Goal: Task Accomplishment & Management: Complete application form

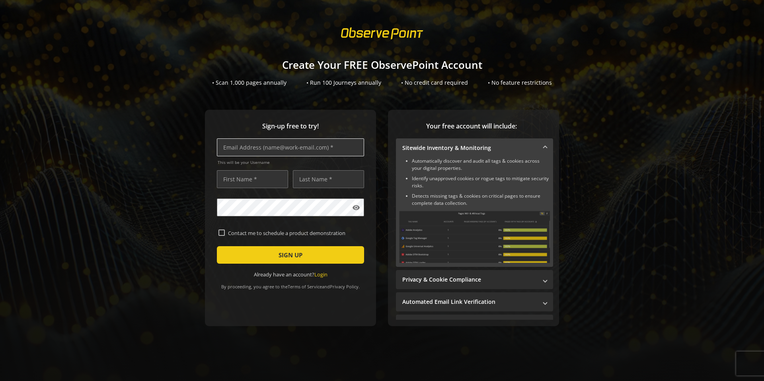
click at [329, 146] on input "text" at bounding box center [290, 147] width 147 height 18
click at [247, 82] on div "• Scan 1,000 pages annually" at bounding box center [249, 83] width 74 height 8
click at [247, 84] on div "• Scan 1,000 pages annually" at bounding box center [249, 83] width 74 height 8
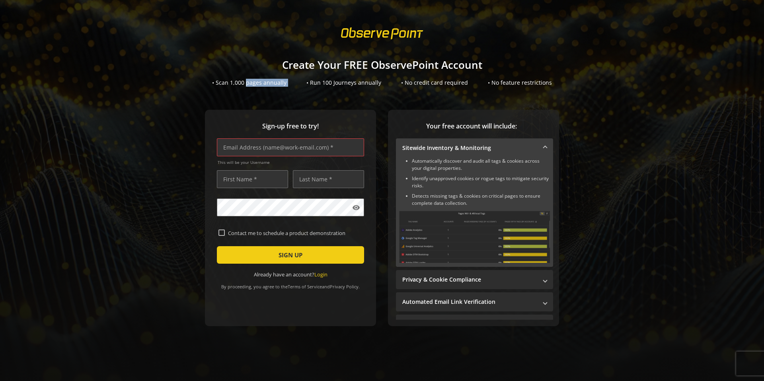
click at [247, 87] on sign-up "Create Your FREE ObservePoint Account • Scan 1,000 pages annually • Run 100 Jou…" at bounding box center [382, 190] width 764 height 381
click at [252, 95] on sign-up "Create Your FREE ObservePoint Account • Scan 1,000 pages annually • Run 100 Jou…" at bounding box center [382, 190] width 764 height 381
click at [252, 93] on sign-up "Create Your FREE ObservePoint Account • Scan 1,000 pages annually • Run 100 Jou…" at bounding box center [382, 190] width 764 height 381
click at [251, 92] on sign-up "Create Your FREE ObservePoint Account • Scan 1,000 pages annually • Run 100 Jou…" at bounding box center [382, 190] width 764 height 381
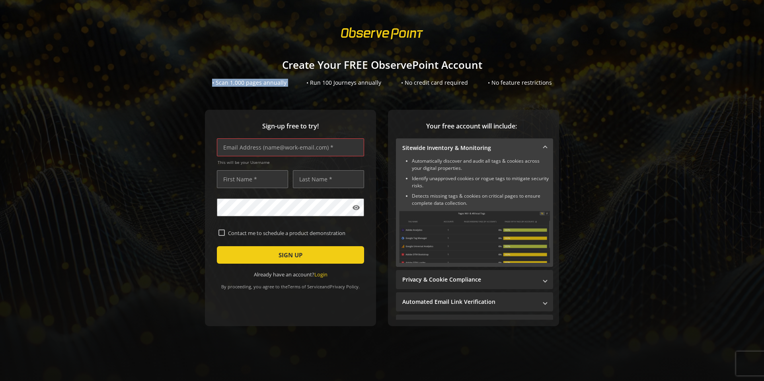
click at [251, 92] on sign-up "Create Your FREE ObservePoint Account • Scan 1,000 pages annually • Run 100 Jou…" at bounding box center [382, 190] width 764 height 381
drag, startPoint x: 251, startPoint y: 92, endPoint x: 263, endPoint y: 101, distance: 14.6
click at [251, 92] on sign-up "Create Your FREE ObservePoint Account • Scan 1,000 pages annually • Run 100 Jou…" at bounding box center [382, 190] width 764 height 381
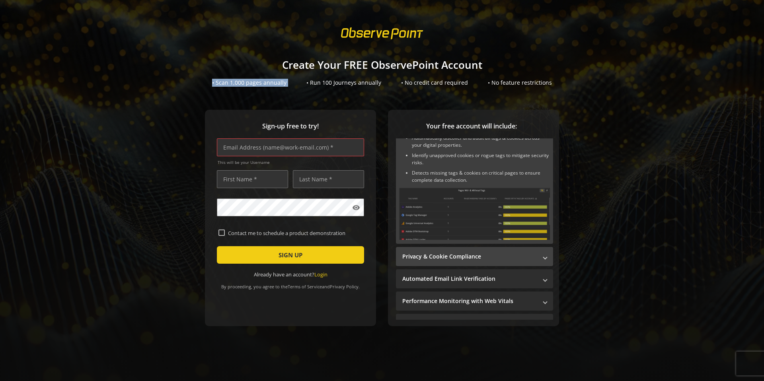
scroll to position [61, 0]
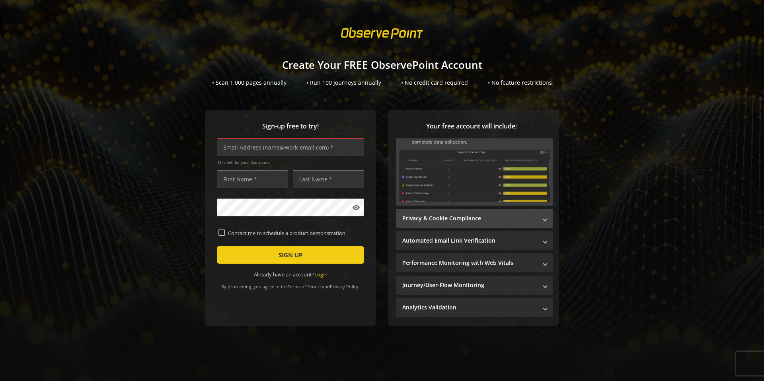
click at [459, 210] on mat-expansion-panel-header "Privacy & Cookie Compliance" at bounding box center [474, 218] width 157 height 19
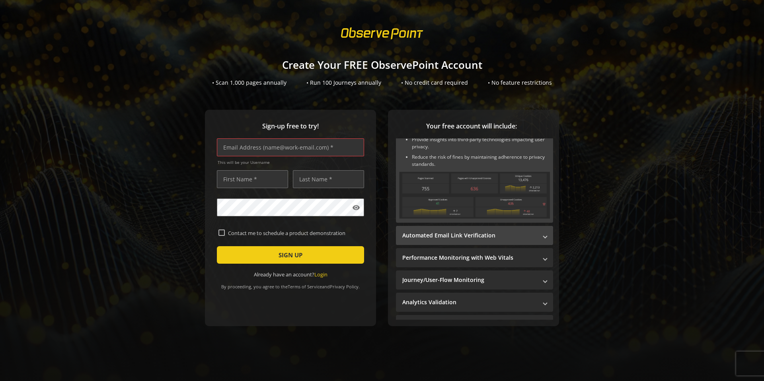
click at [448, 237] on mat-panel-title "Automated Email Link Verification" at bounding box center [469, 236] width 135 height 8
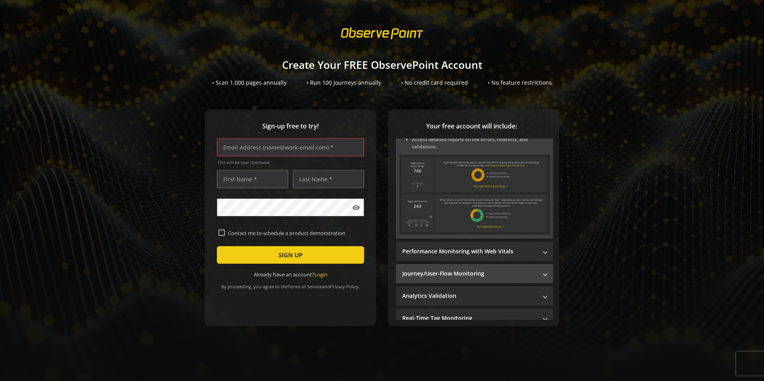
click at [448, 252] on mat-panel-title "Performance Monitoring with Web Vitals" at bounding box center [469, 251] width 135 height 8
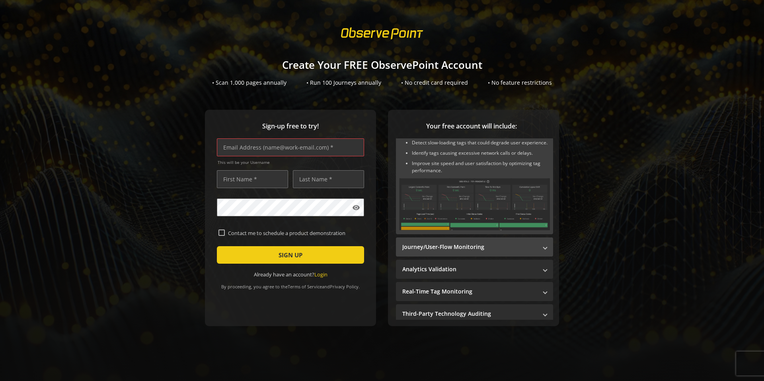
click at [446, 250] on mat-panel-title "Journey/User-Flow Monitoring" at bounding box center [469, 247] width 135 height 8
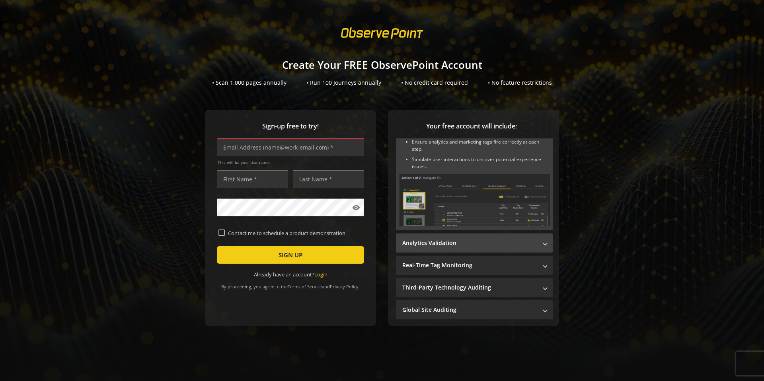
click at [446, 241] on mat-panel-title "Analytics Validation" at bounding box center [469, 243] width 135 height 8
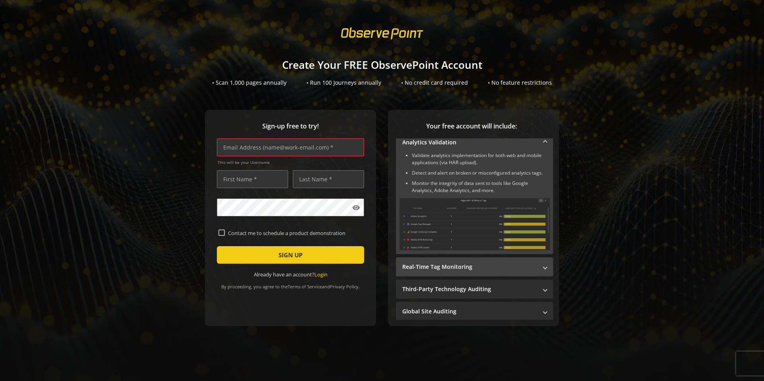
click at [447, 259] on mat-expansion-panel-header "Real-Time Tag Monitoring" at bounding box center [474, 266] width 157 height 19
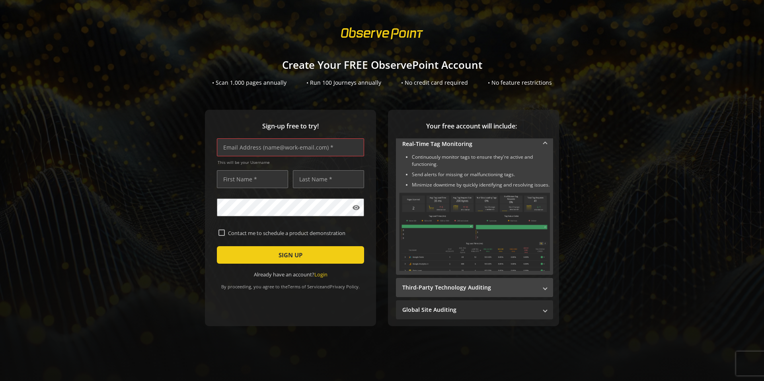
click at [456, 294] on mat-expansion-panel-header "Third-Party Technology Auditing" at bounding box center [474, 287] width 157 height 19
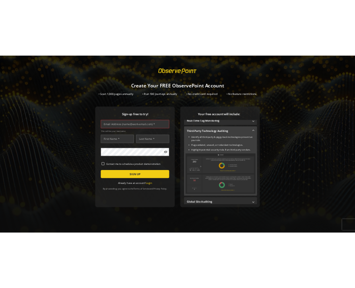
scroll to position [143, 0]
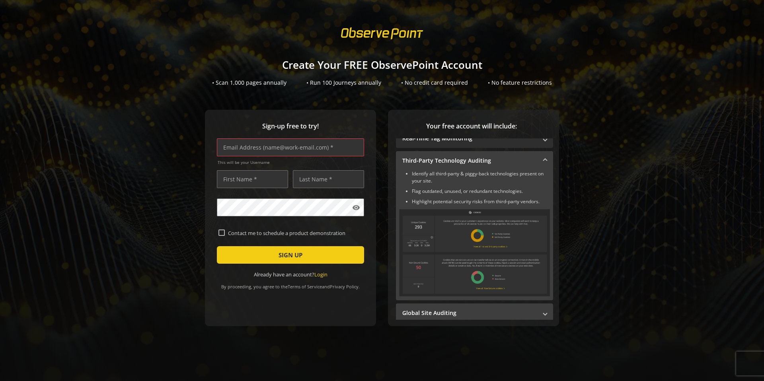
click at [454, 309] on mat-panel-title "Global Site Auditing" at bounding box center [469, 313] width 135 height 8
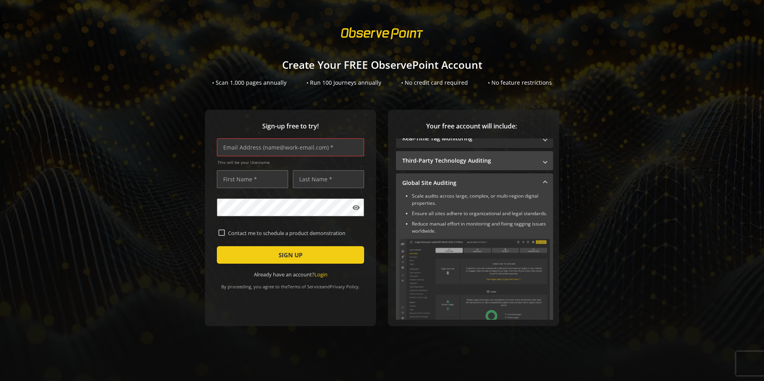
click at [450, 155] on mat-expansion-panel-header "Third-Party Technology Auditing" at bounding box center [474, 160] width 157 height 19
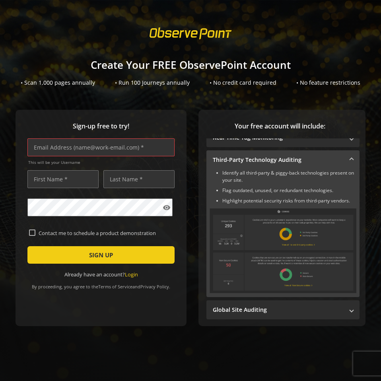
scroll to position [147, 0]
